Goal: Transaction & Acquisition: Purchase product/service

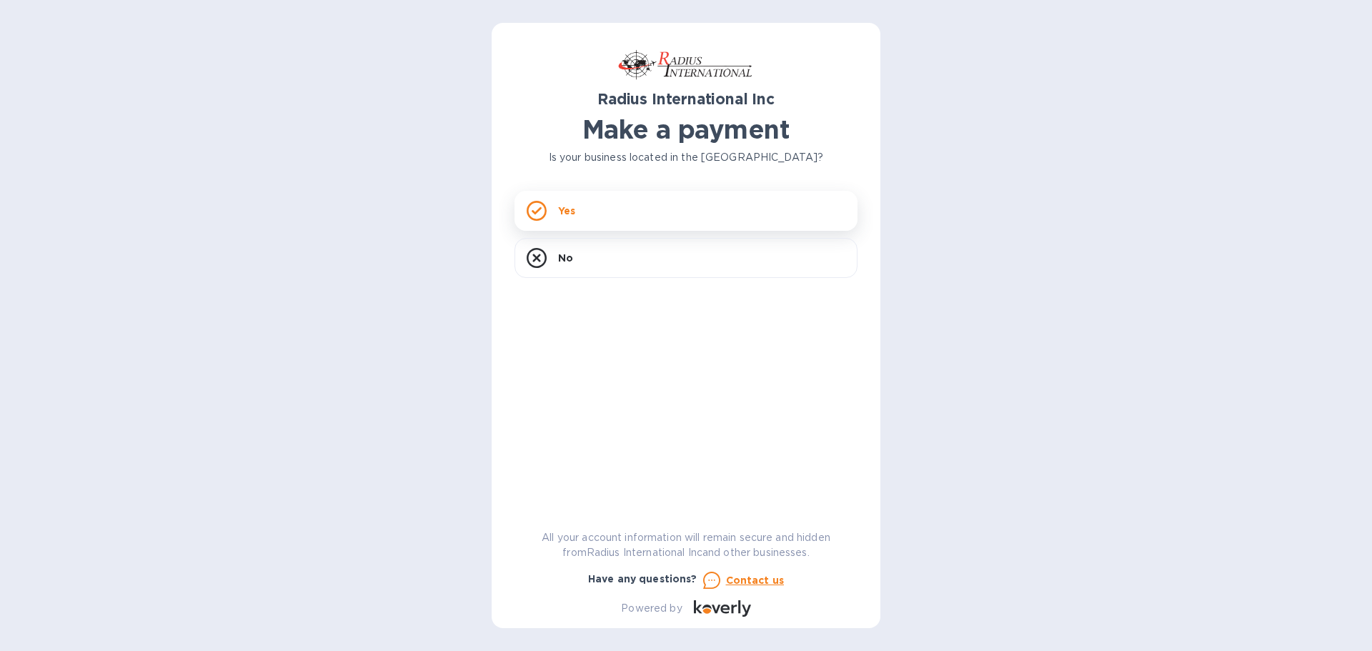
click at [595, 211] on div "Yes" at bounding box center [686, 211] width 343 height 40
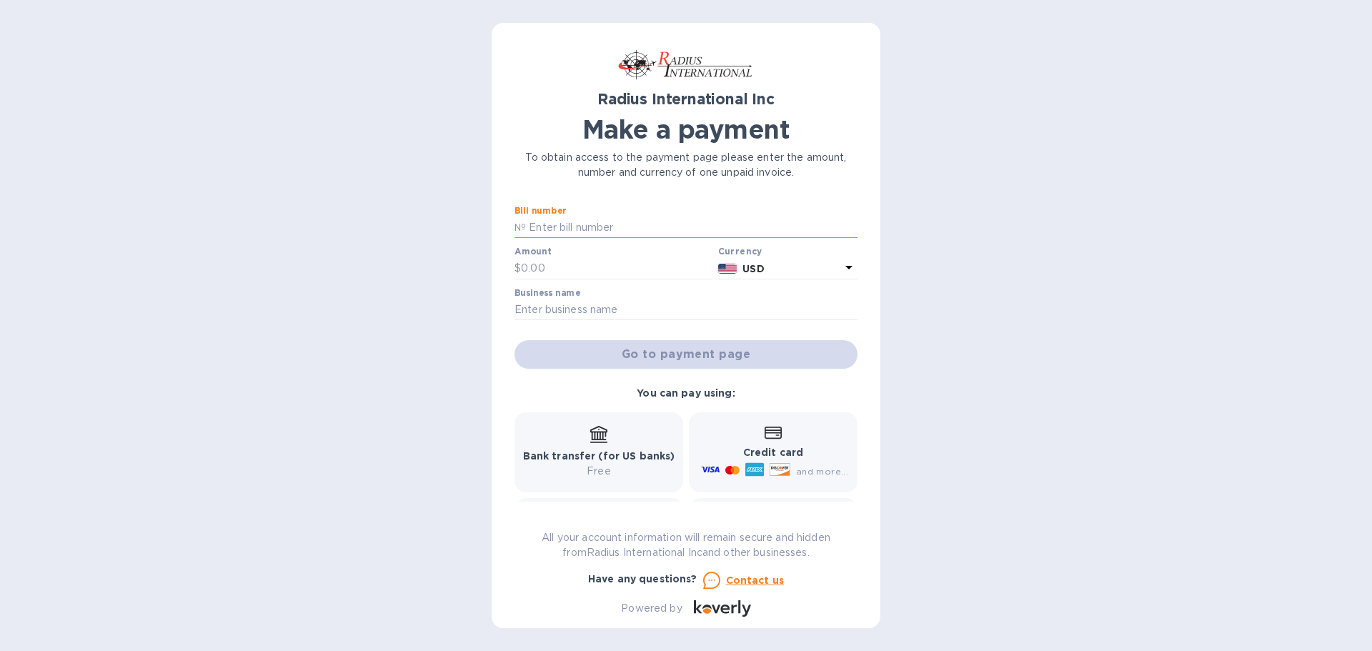
click at [568, 230] on input "text" at bounding box center [692, 227] width 332 height 21
type input "SSI00097931"
click at [570, 269] on input "text" at bounding box center [617, 268] width 192 height 21
type input "1,788.65"
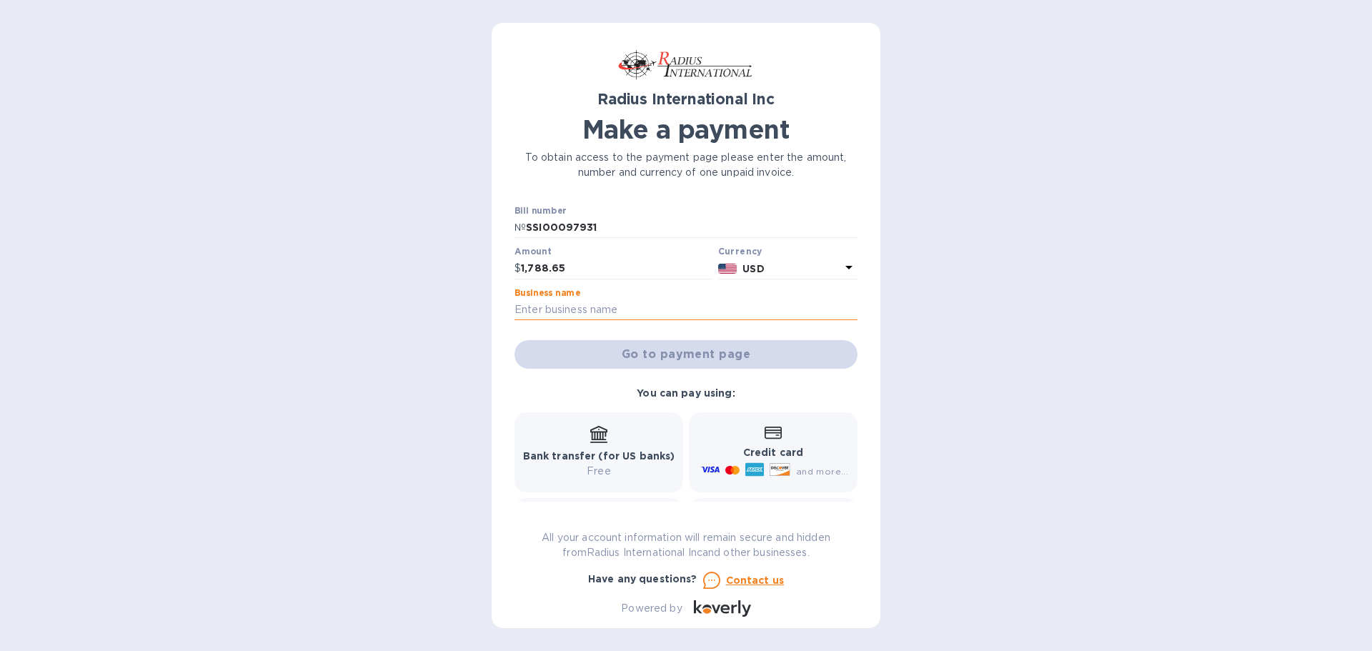
click at [576, 309] on input "text" at bounding box center [686, 309] width 343 height 21
type input "Zim Sailing"
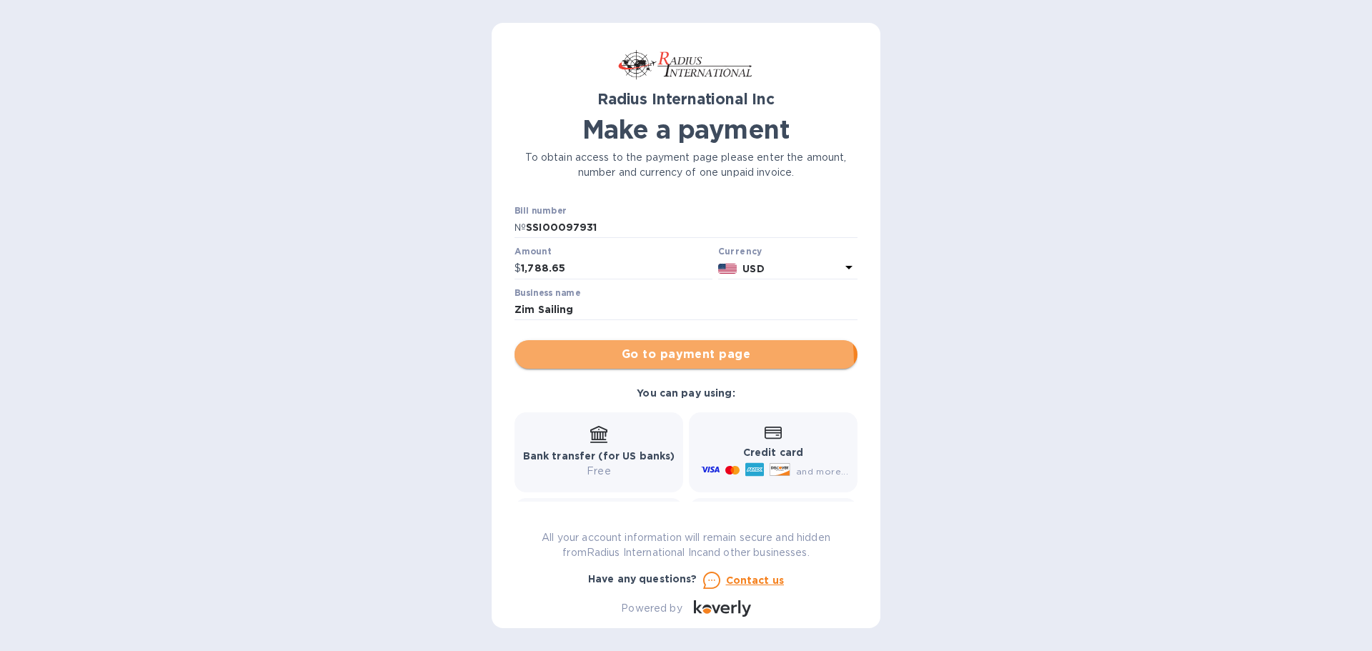
click at [623, 364] on button "Go to payment page" at bounding box center [686, 354] width 343 height 29
